Goal: Transaction & Acquisition: Book appointment/travel/reservation

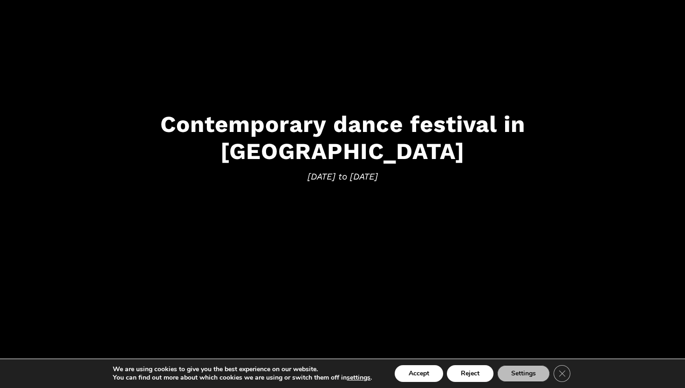
scroll to position [78, 0]
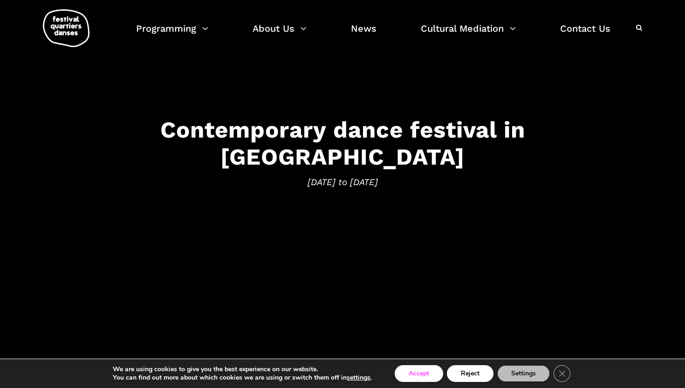
click at [413, 381] on button "Accept" at bounding box center [419, 373] width 48 height 17
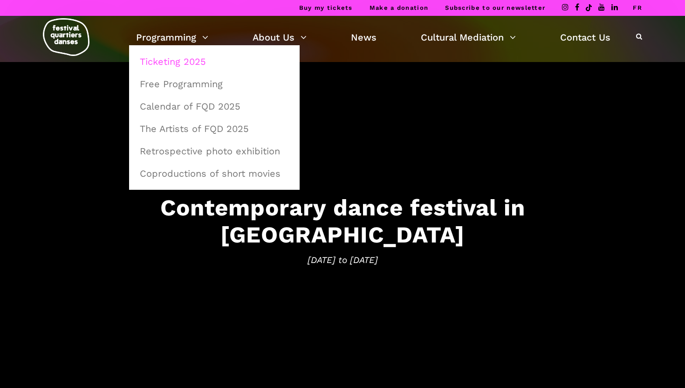
click at [166, 61] on link "Ticketing 2025" at bounding box center [214, 61] width 160 height 21
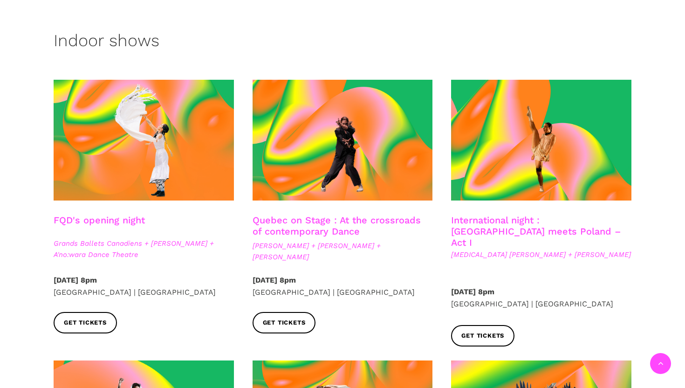
scroll to position [214, 0]
